Goal: Task Accomplishment & Management: Manage account settings

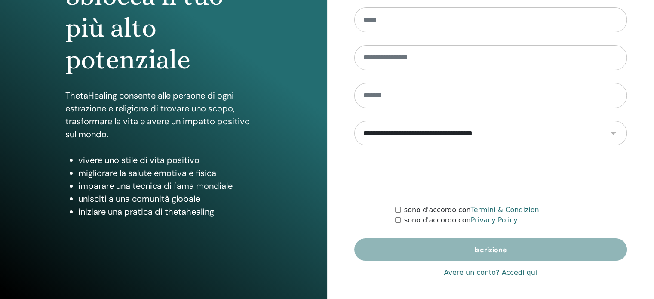
scroll to position [114, 0]
type input "**********"
click at [465, 273] on link "Avere un conto? Accedi qui" at bounding box center [490, 273] width 93 height 10
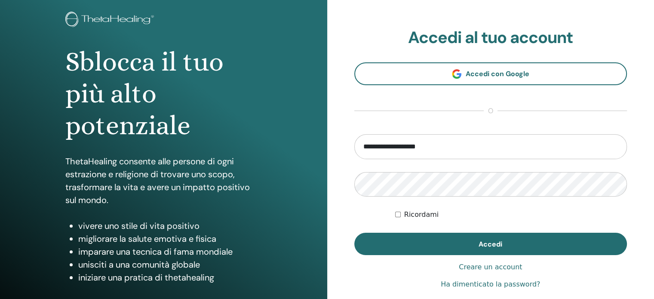
scroll to position [114, 0]
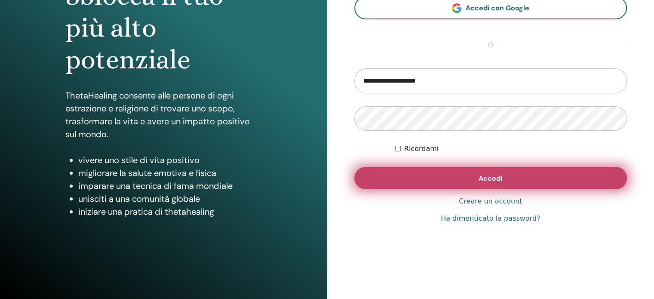
click at [456, 182] on button "Accedi" at bounding box center [491, 178] width 273 height 22
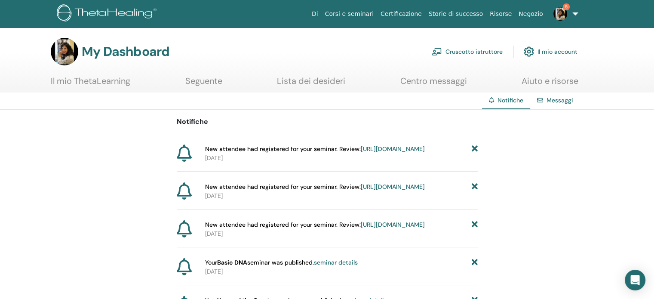
click at [492, 50] on link "Cruscotto istruttore" at bounding box center [467, 51] width 71 height 19
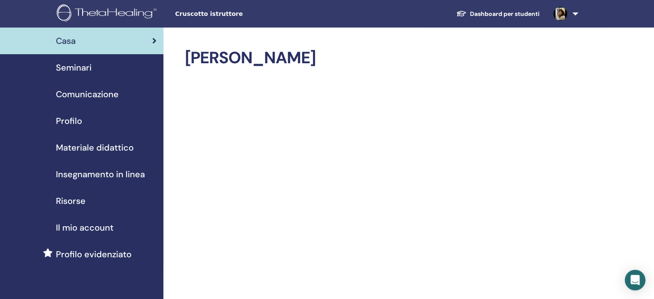
click at [80, 62] on span "Seminari" at bounding box center [74, 67] width 36 height 13
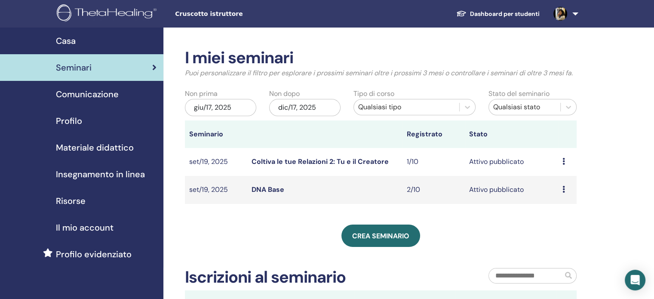
click at [274, 188] on link "DNA Base" at bounding box center [268, 189] width 33 height 9
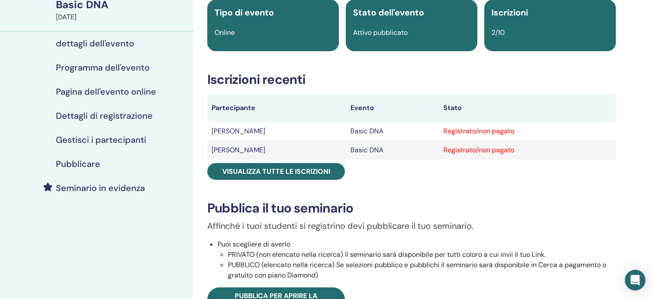
scroll to position [86, 0]
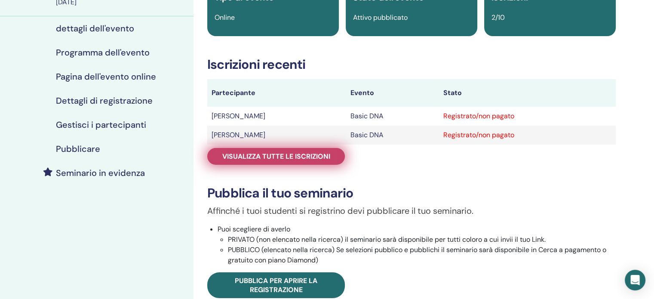
click at [276, 160] on span "Visualizza tutte le iscrizioni" at bounding box center [276, 156] width 108 height 9
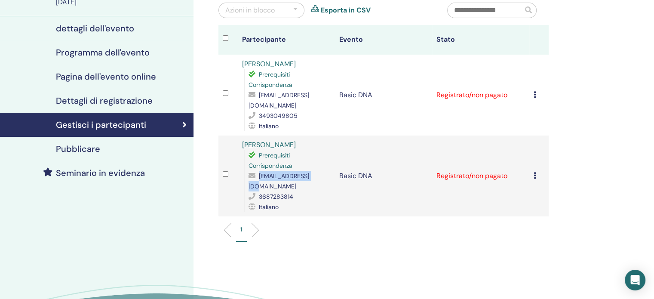
drag, startPoint x: 318, startPoint y: 177, endPoint x: 258, endPoint y: 173, distance: 60.8
click at [258, 173] on div "sciafre5@gmail.com" at bounding box center [290, 181] width 82 height 21
copy div "sciafre5@gmail.com"
drag, startPoint x: 351, startPoint y: 108, endPoint x: 359, endPoint y: 105, distance: 8.9
click at [313, 105] on tr "Alessandra Scarfone Prerequisiti Corrispondenza alessandra.scarfone1515@gmail.c…" at bounding box center [384, 95] width 330 height 81
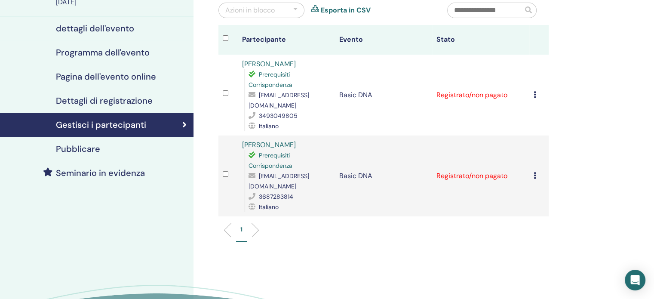
click at [360, 105] on td "Basic DNA" at bounding box center [383, 95] width 97 height 81
drag, startPoint x: 349, startPoint y: 107, endPoint x: 336, endPoint y: 104, distance: 14.0
click at [336, 104] on tr "Alessandra Scarfone Prerequisiti Corrispondenza alessandra.scarfone1515@gmail.c…" at bounding box center [384, 95] width 330 height 81
click at [354, 106] on td "Basic DNA" at bounding box center [383, 95] width 97 height 81
drag, startPoint x: 349, startPoint y: 106, endPoint x: 340, endPoint y: 106, distance: 9.5
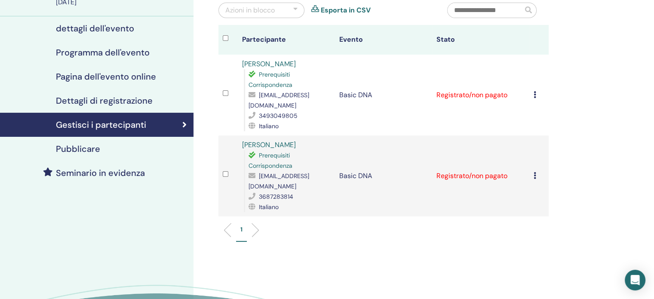
click at [340, 106] on tr "Alessandra Scarfone Prerequisiti Corrispondenza alessandra.scarfone1515@gmail.c…" at bounding box center [384, 95] width 330 height 81
click at [243, 103] on div "Alessandra Scarfone Prerequisiti Corrispondenza alessandra.scarfone1515@gmail.c…" at bounding box center [286, 95] width 89 height 72
drag, startPoint x: 247, startPoint y: 106, endPoint x: 348, endPoint y: 110, distance: 100.3
click at [348, 110] on tr "Alessandra Scarfone Prerequisiti Corrispondenza alessandra.scarfone1515@gmail.c…" at bounding box center [384, 95] width 330 height 81
click at [349, 115] on td "Basic DNA" at bounding box center [383, 95] width 97 height 81
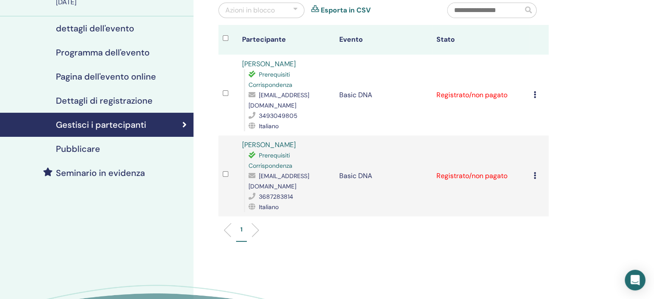
drag, startPoint x: 247, startPoint y: 105, endPoint x: 348, endPoint y: 108, distance: 100.3
click at [331, 108] on div "Prerequisiti Corrispondenza alessandra.scarfone1515@gmail.com 3493049805 Italia…" at bounding box center [287, 100] width 87 height 62
copy span "alessandra.scarfone1515@gmail.com"
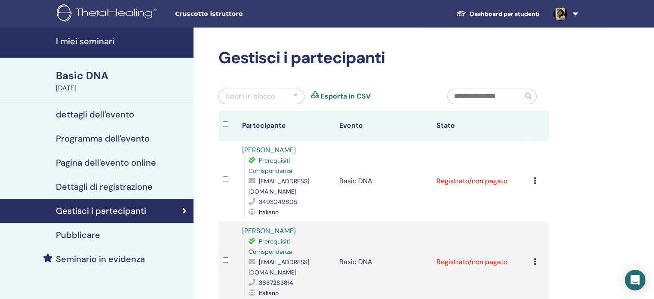
click at [571, 15] on span at bounding box center [560, 13] width 21 height 7
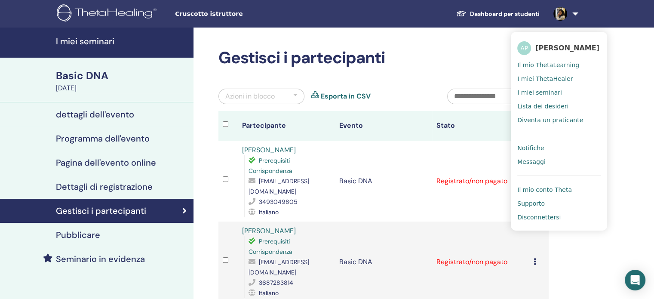
click at [525, 218] on span "Disconnettersi" at bounding box center [539, 217] width 43 height 8
